Goal: Task Accomplishment & Management: Manage account settings

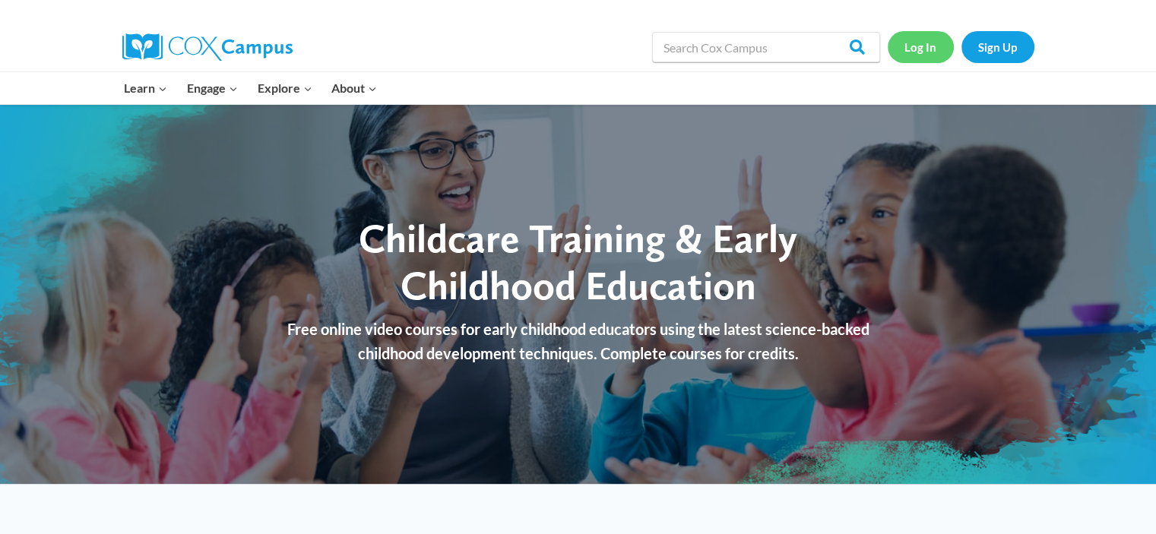
click at [928, 47] on link "Log In" at bounding box center [921, 46] width 66 height 31
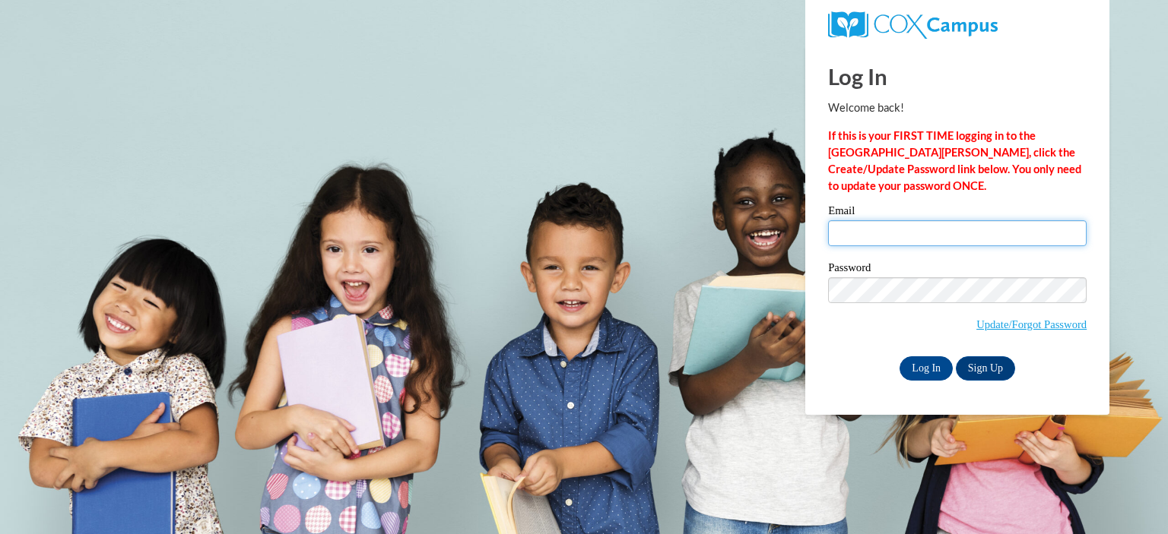
click at [894, 228] on input "Email" at bounding box center [957, 233] width 258 height 26
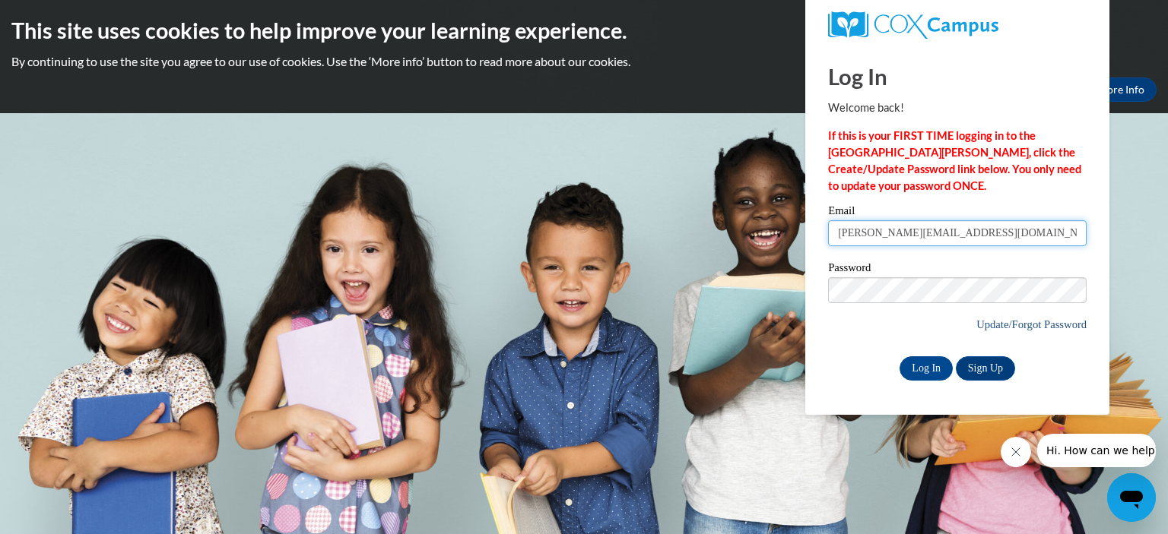
type input "Lauren@clifftemple.org"
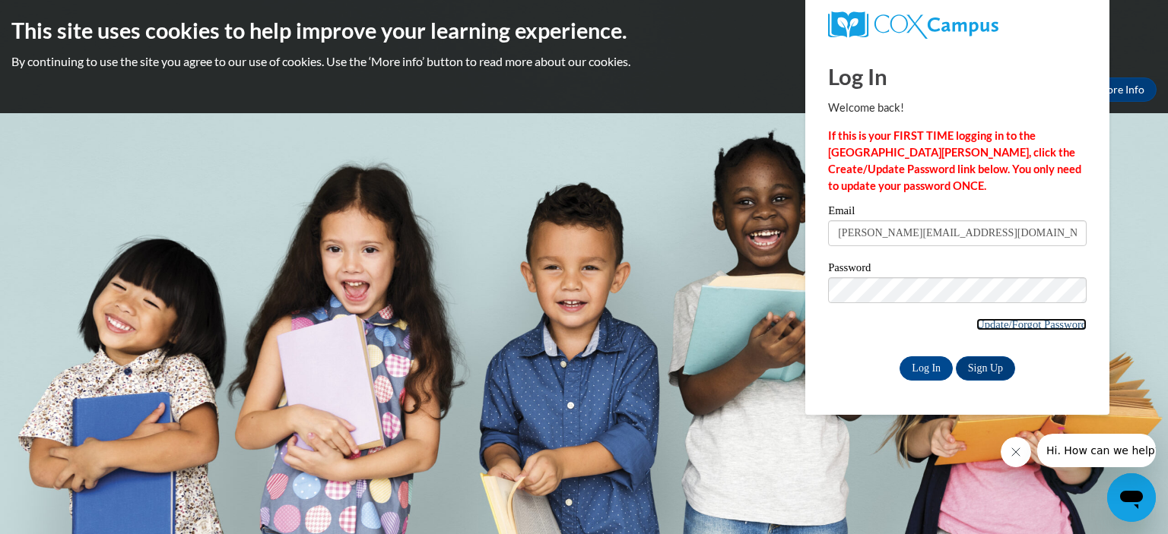
click at [1016, 325] on link "Update/Forgot Password" at bounding box center [1031, 325] width 110 height 12
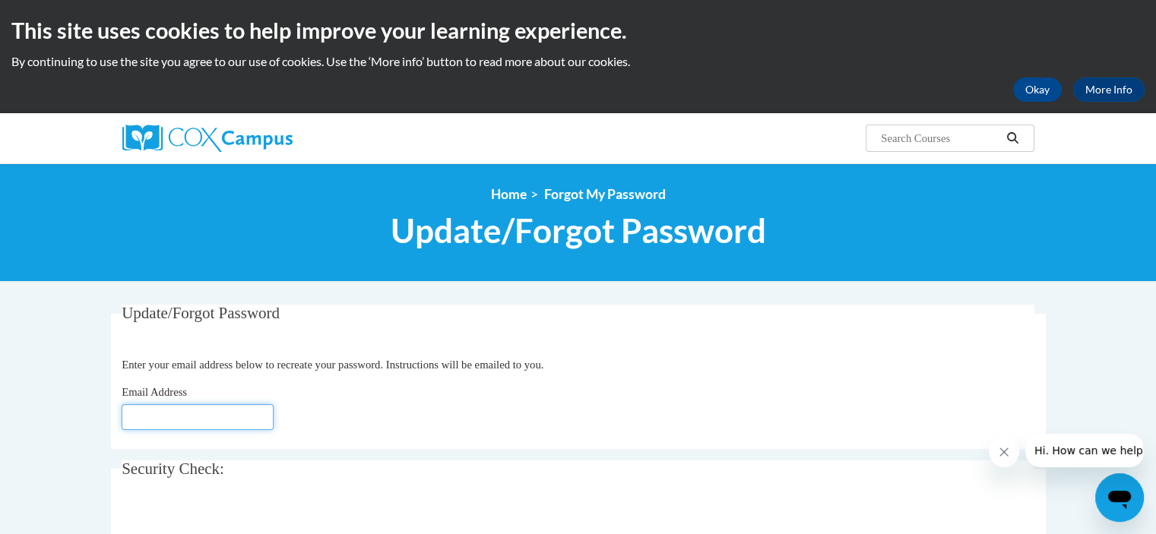
click at [177, 414] on input "Email Address" at bounding box center [198, 417] width 152 height 26
type input "L"
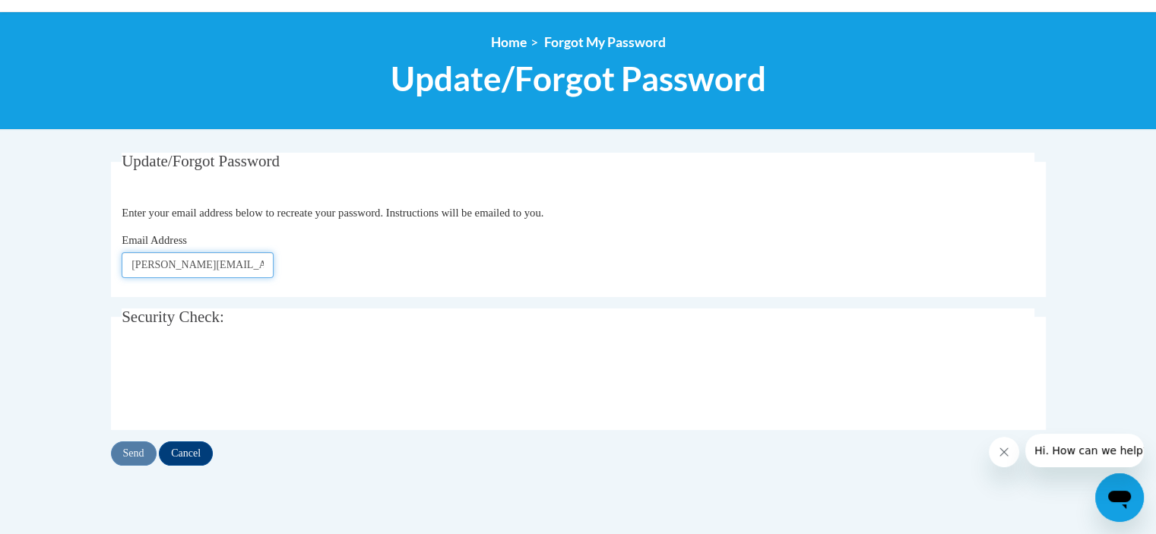
type input "Lauren@clifftemple.org"
click at [135, 452] on input "Send" at bounding box center [134, 454] width 46 height 24
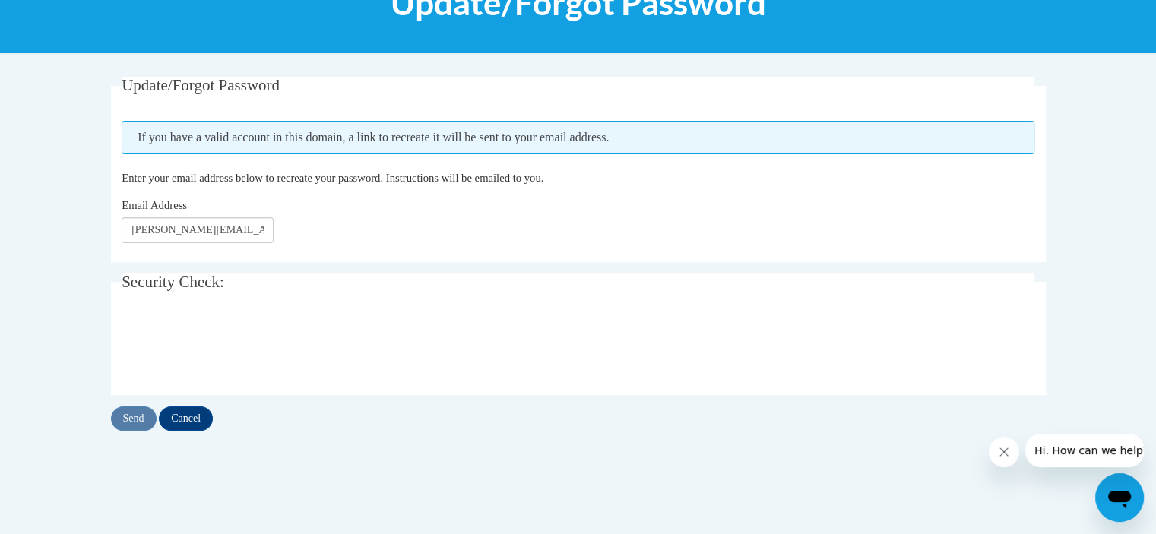
scroll to position [304, 0]
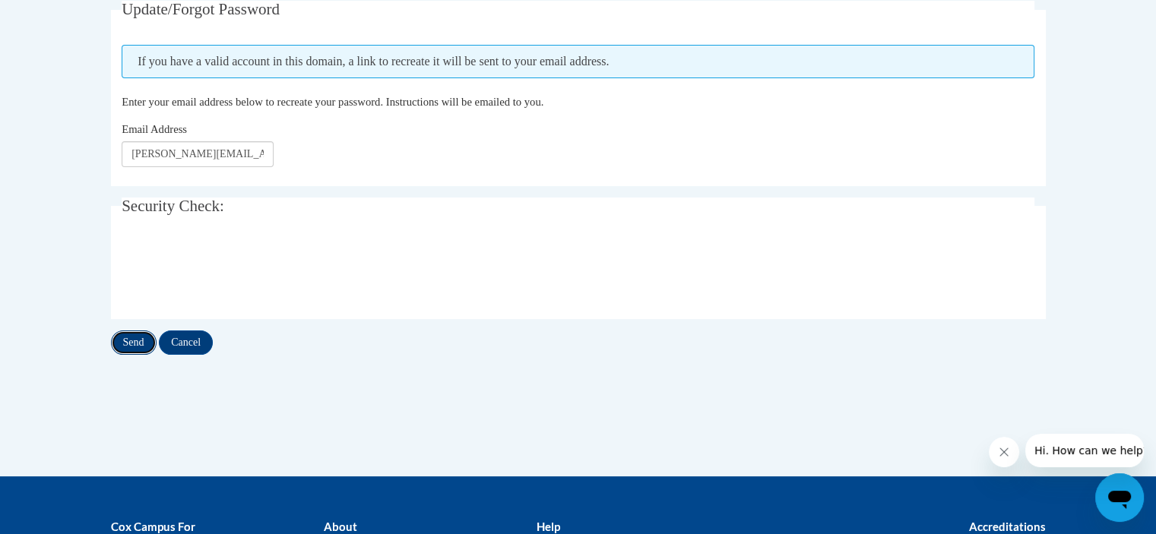
click at [139, 336] on input "Send" at bounding box center [134, 343] width 46 height 24
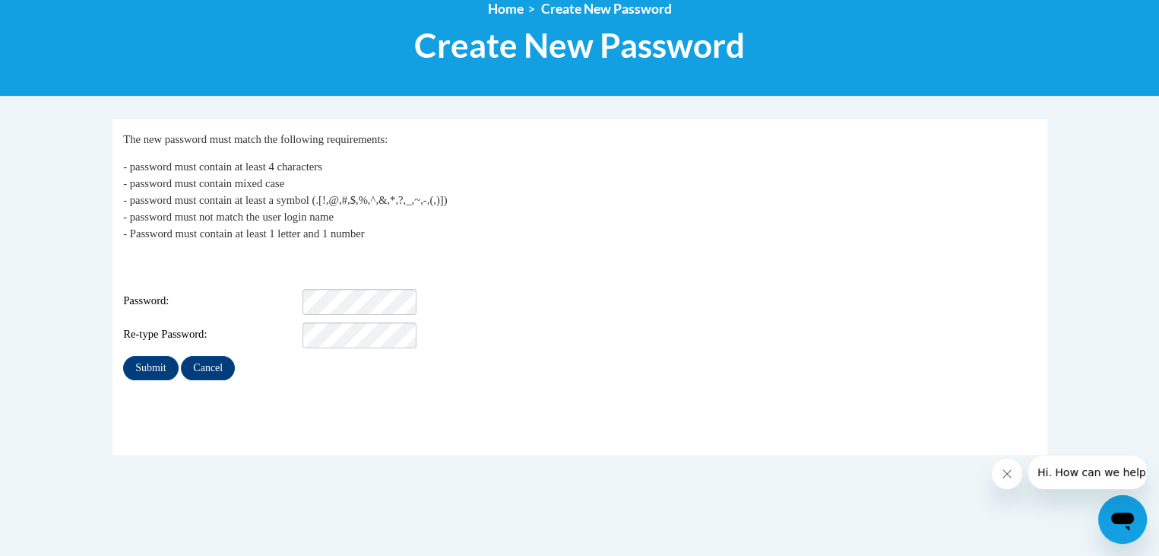
scroll to position [228, 0]
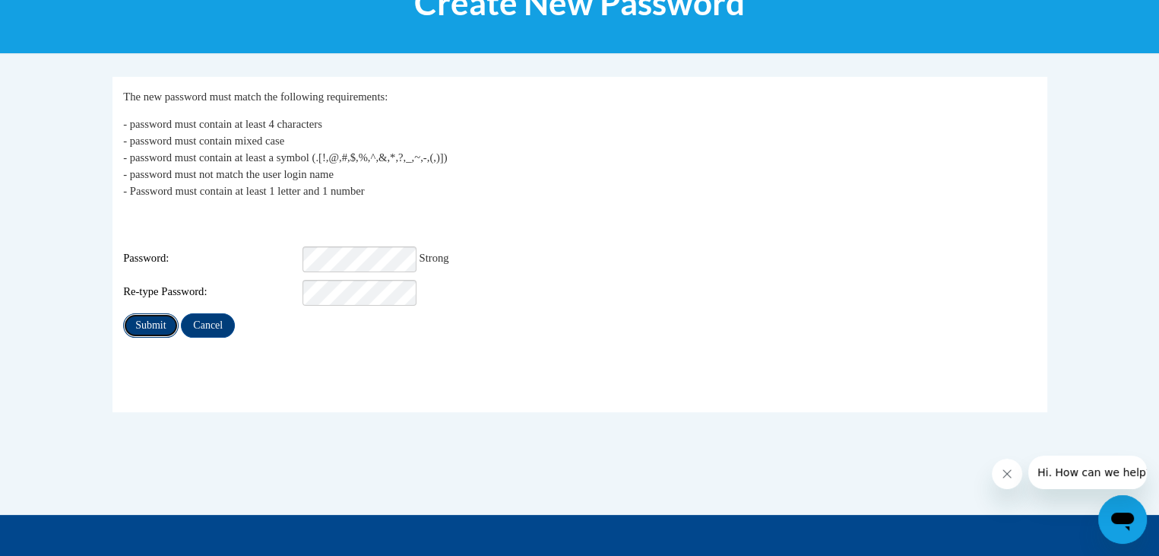
click at [152, 313] on input "Submit" at bounding box center [150, 325] width 55 height 24
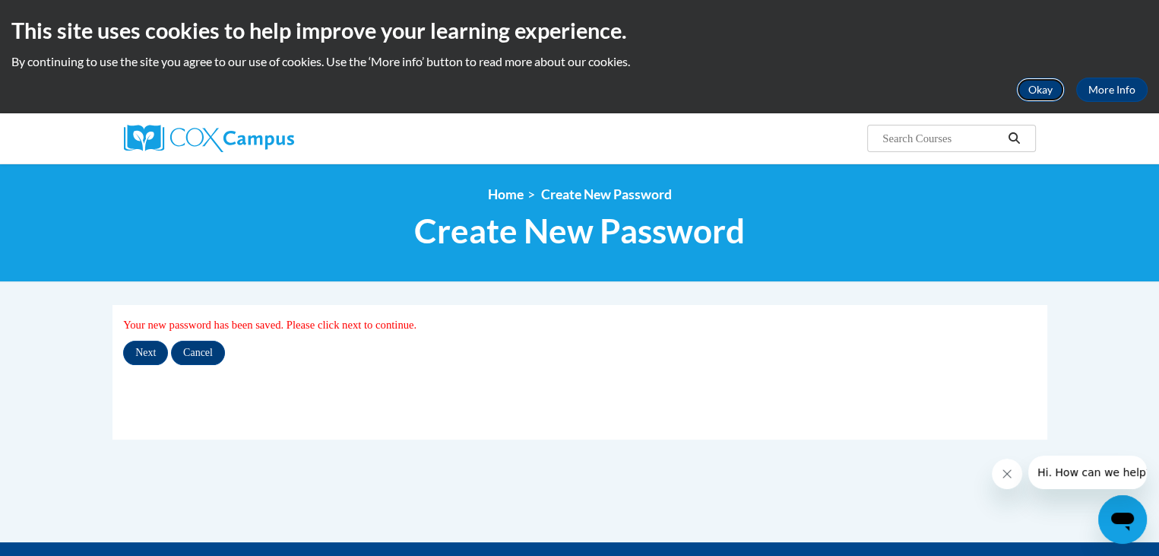
click at [1044, 87] on button "Okay" at bounding box center [1040, 90] width 49 height 24
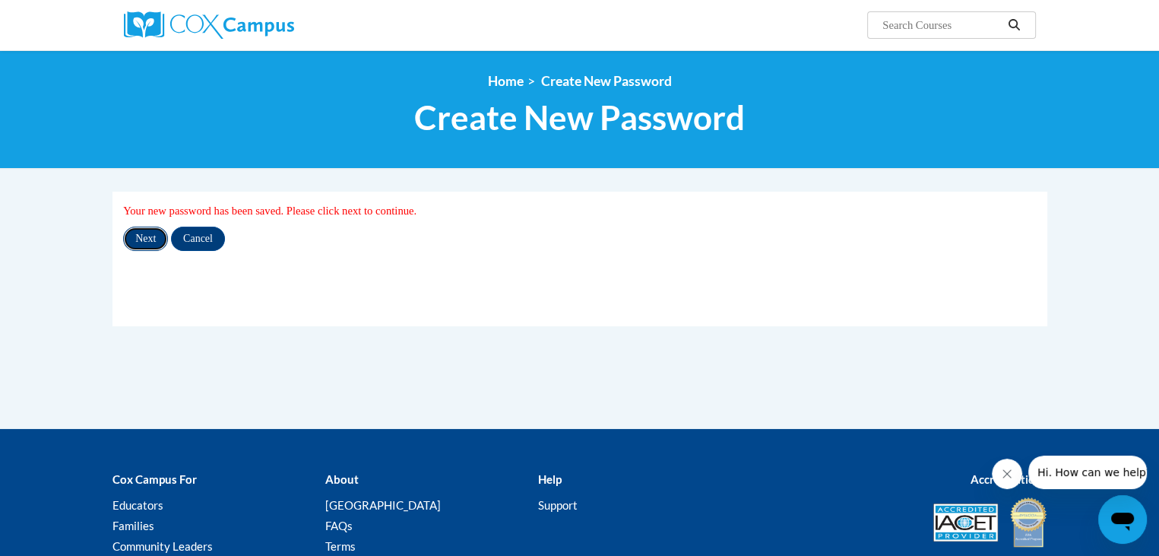
click at [141, 236] on input "Next" at bounding box center [145, 239] width 45 height 24
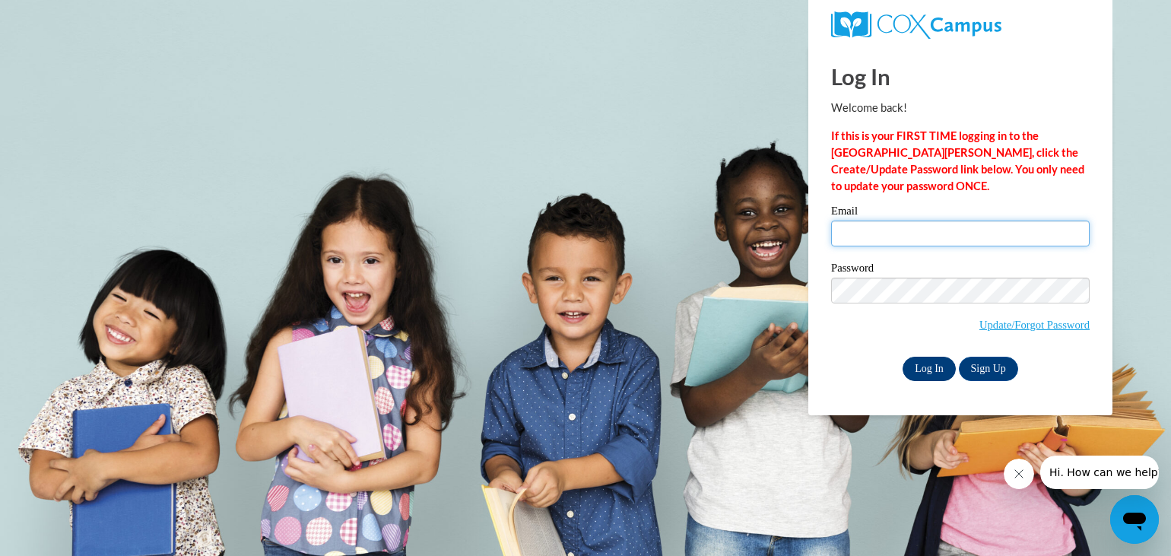
type input "lauren@clifftemple.org"
click at [931, 367] on input "Log In" at bounding box center [928, 369] width 53 height 24
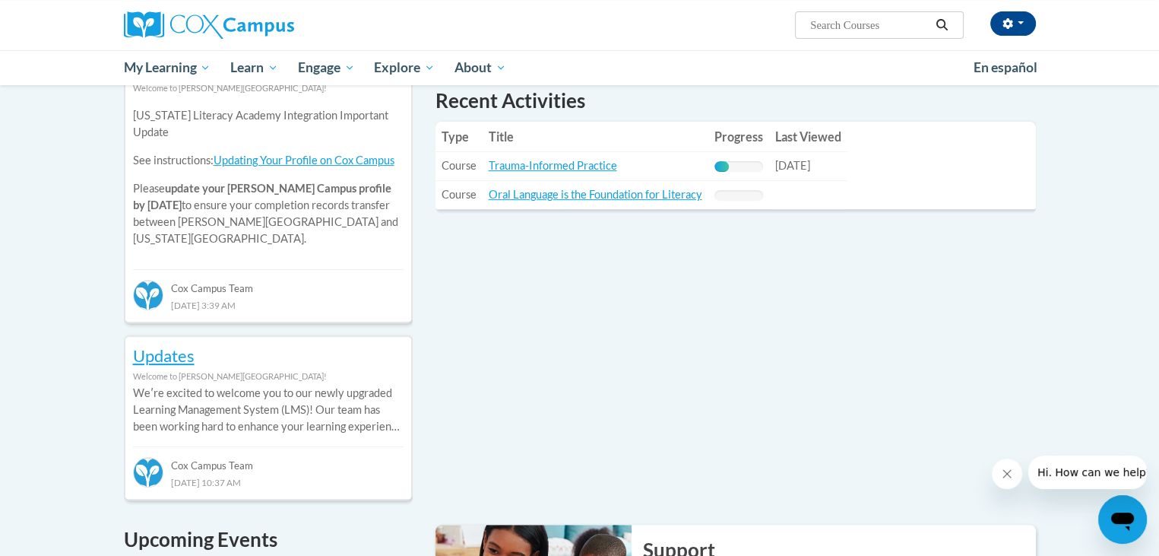
scroll to position [456, 0]
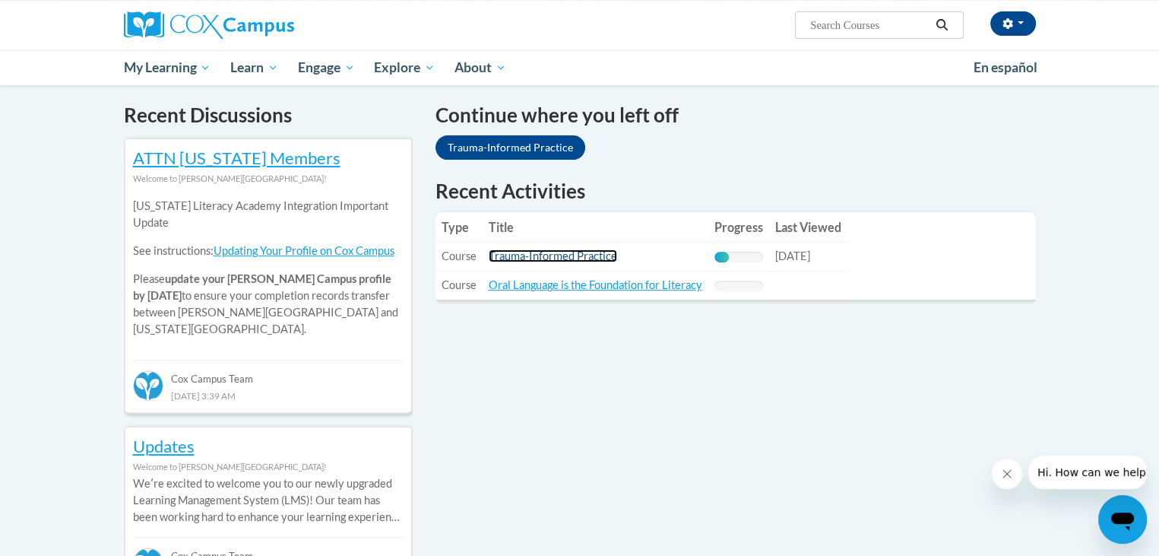
click at [579, 255] on link "Trauma-Informed Practice" at bounding box center [553, 255] width 128 height 13
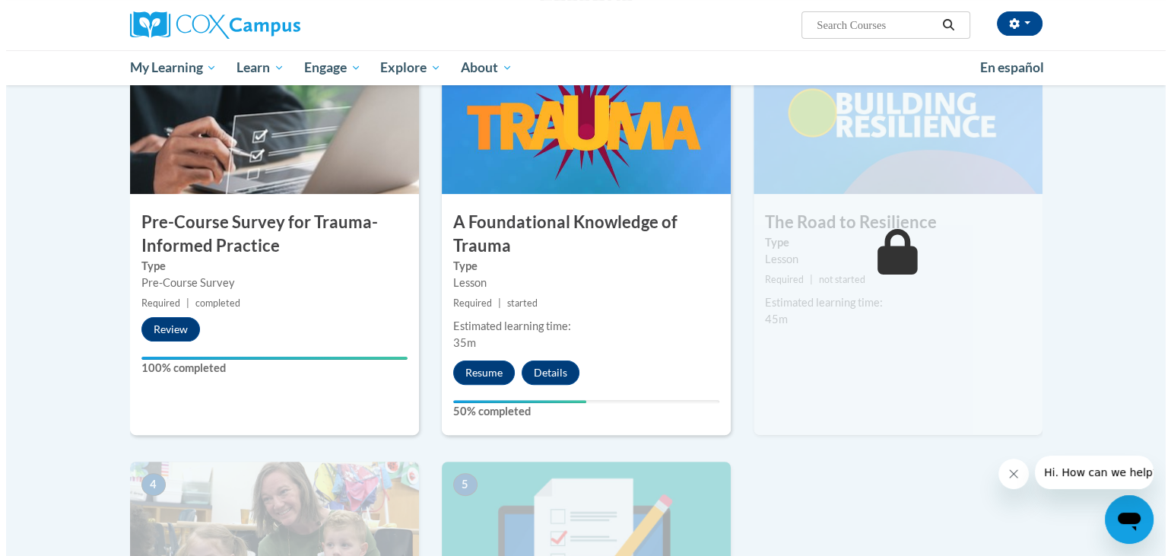
scroll to position [456, 0]
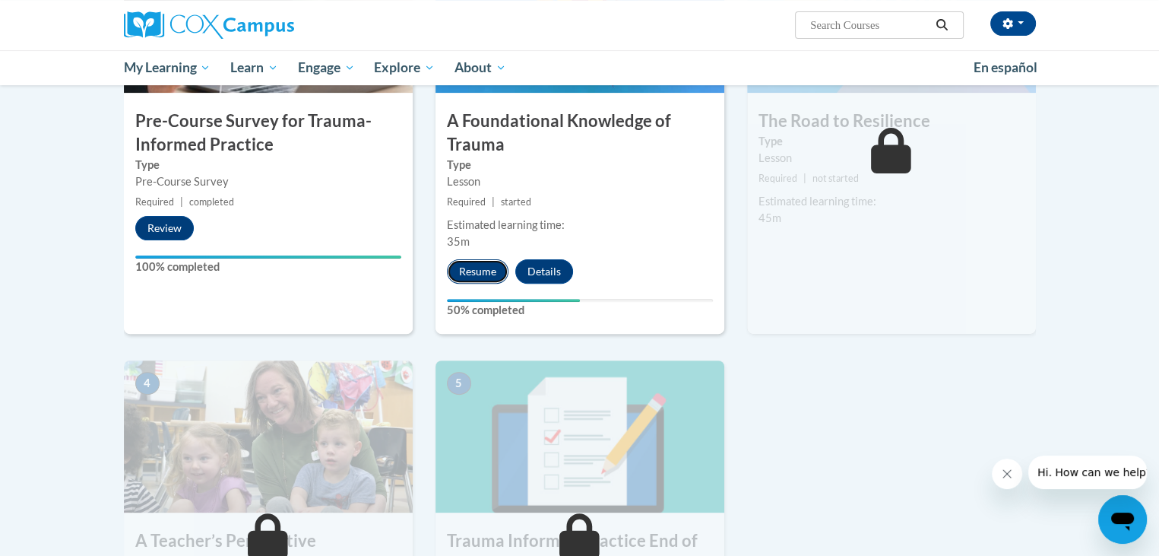
click at [487, 268] on button "Resume" at bounding box center [478, 271] width 62 height 24
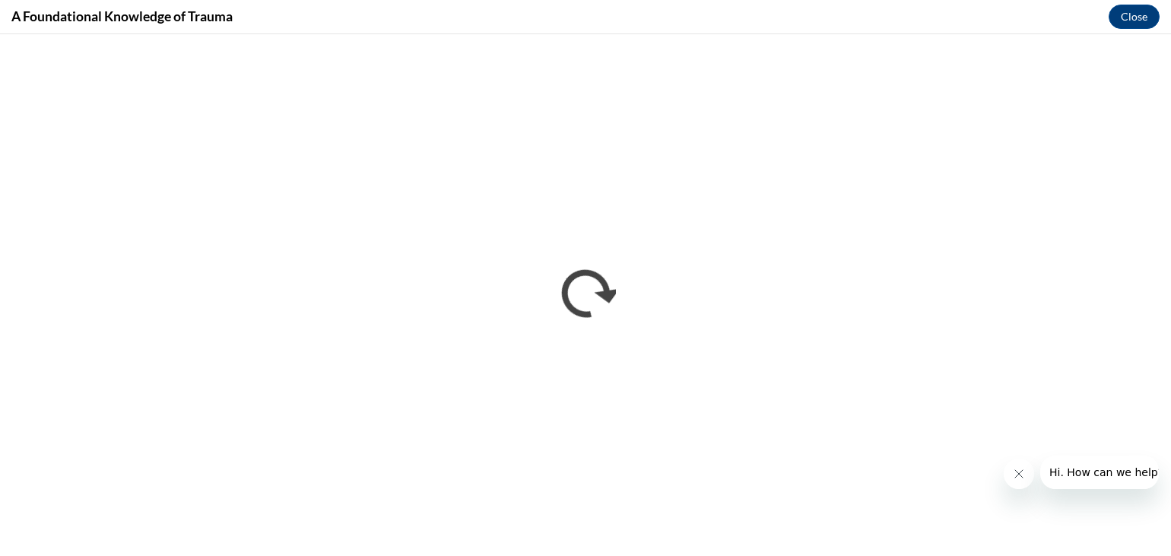
scroll to position [0, 0]
